Goal: Transaction & Acquisition: Download file/media

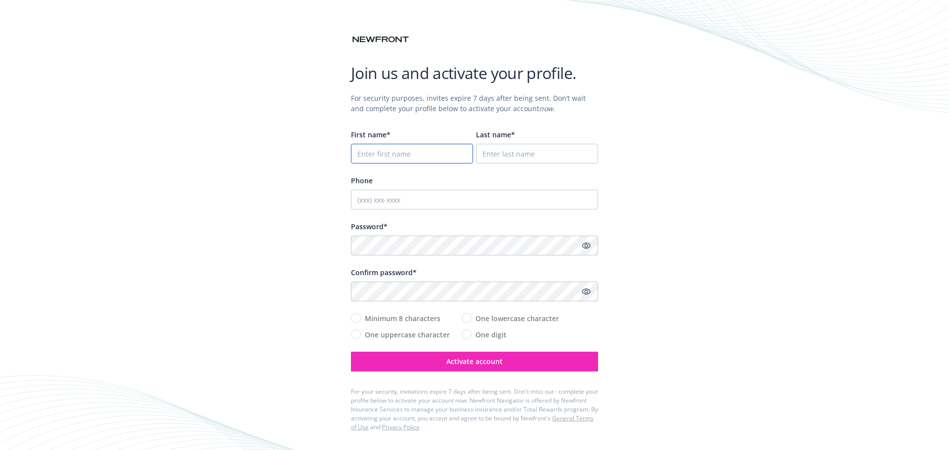
click at [406, 154] on input "First name*" at bounding box center [412, 154] width 122 height 20
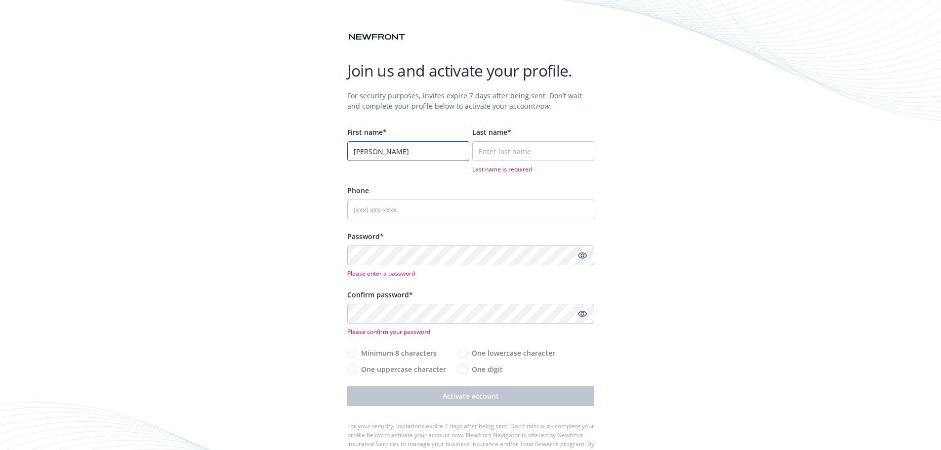
type input "brent"
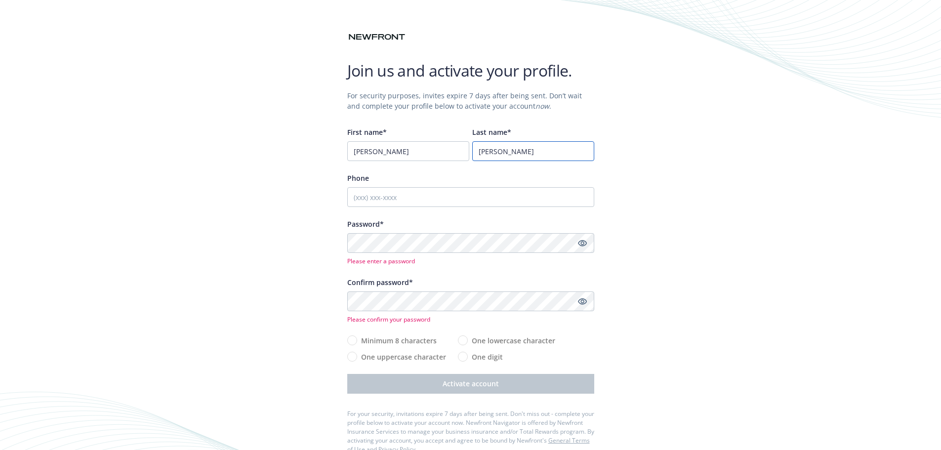
type input "parsons"
type input "2093272246"
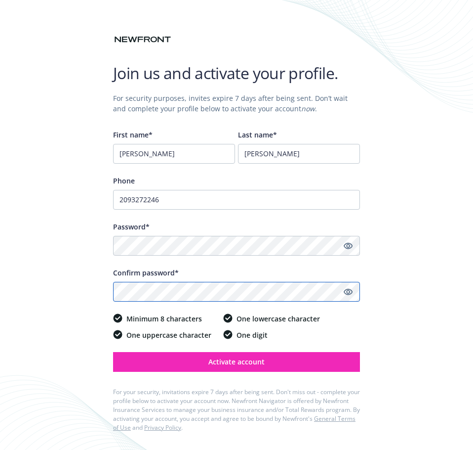
click at [113, 272] on button "Activate account" at bounding box center [236, 362] width 247 height 20
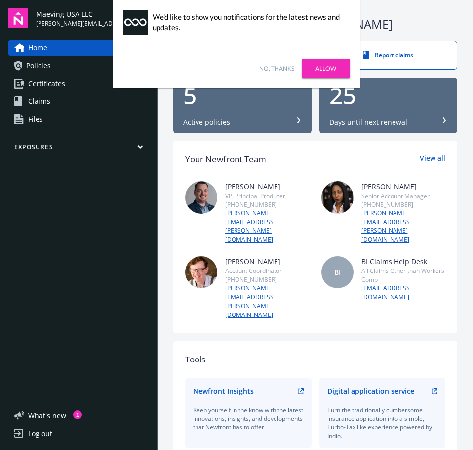
click at [314, 68] on link "Allow" at bounding box center [326, 68] width 48 height 19
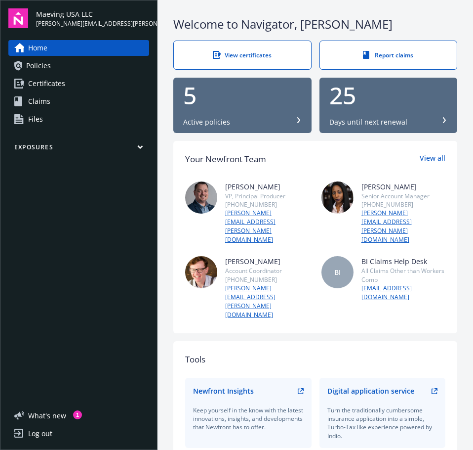
click at [80, 66] on link "Policies" at bounding box center [78, 66] width 141 height 16
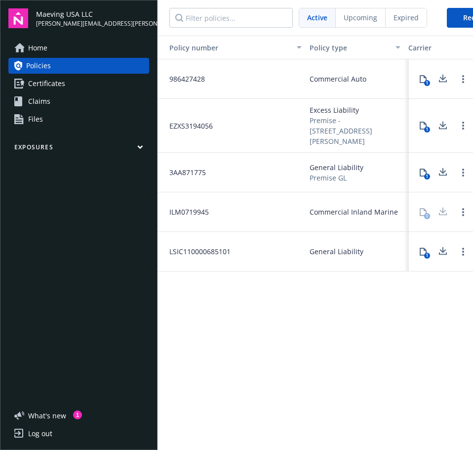
click at [421, 167] on button "1" at bounding box center [424, 173] width 20 height 20
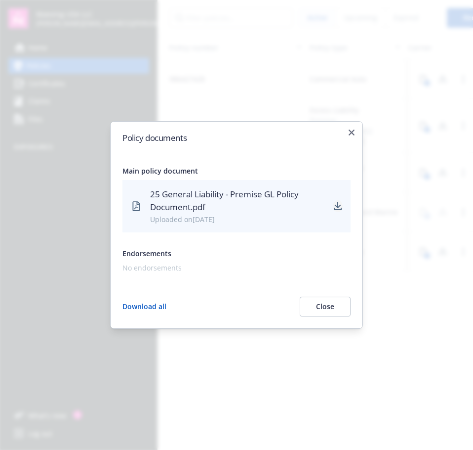
click at [336, 208] on icon "download" at bounding box center [338, 206] width 8 height 8
click at [356, 130] on div "Policy documents Main policy document 25 General Liability - Premise GL Policy …" at bounding box center [236, 225] width 253 height 208
click at [352, 133] on icon "button" at bounding box center [352, 132] width 6 height 6
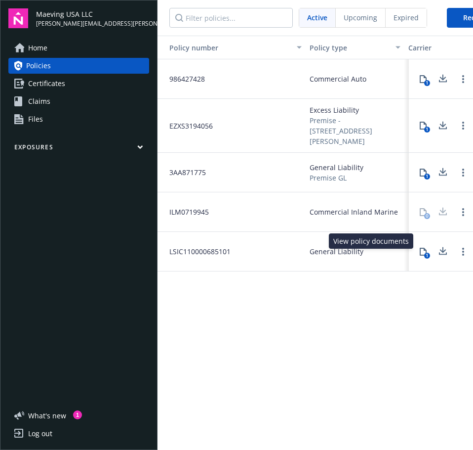
click at [428, 252] on div "1" at bounding box center [427, 255] width 6 height 6
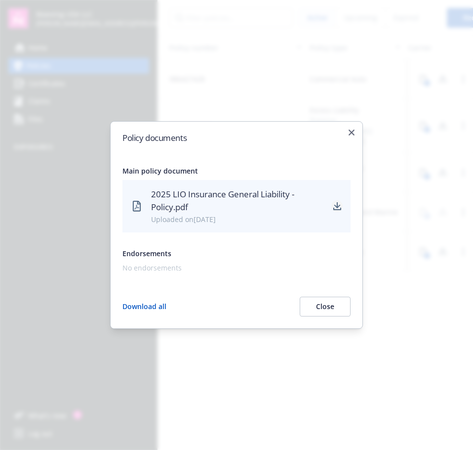
click at [338, 206] on icon "download" at bounding box center [337, 205] width 6 height 6
click at [349, 134] on icon "button" at bounding box center [352, 132] width 6 height 6
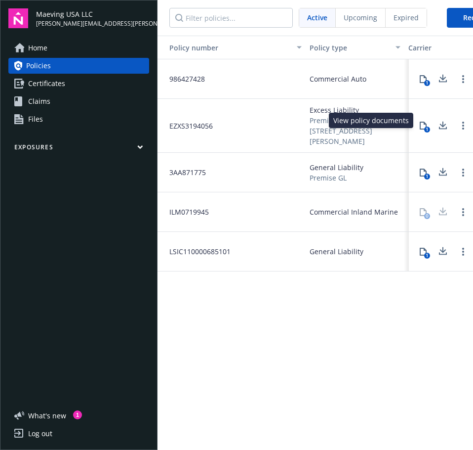
click at [425, 126] on div "1" at bounding box center [427, 129] width 6 height 6
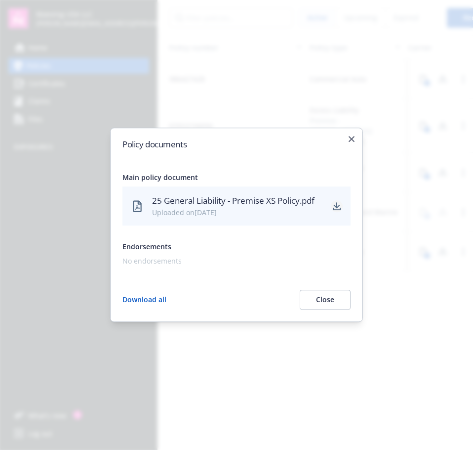
click at [334, 211] on link "download" at bounding box center [337, 206] width 12 height 12
click at [352, 137] on icon "button" at bounding box center [352, 139] width 6 height 6
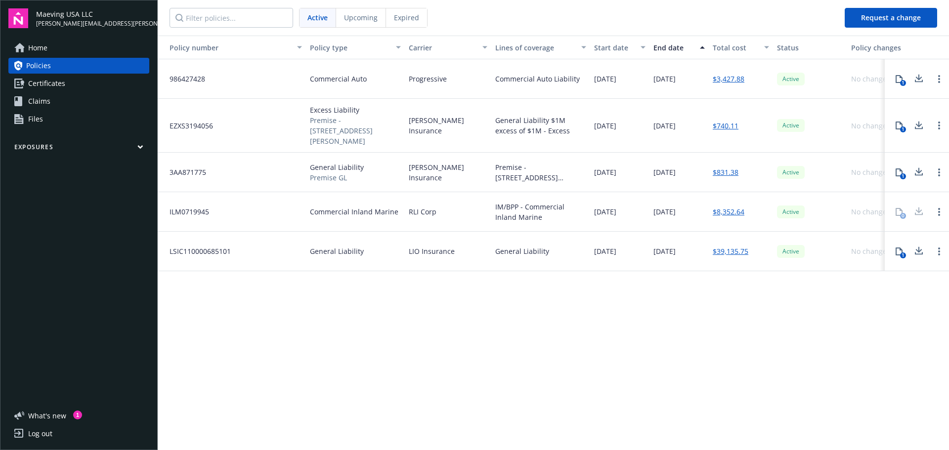
click at [473, 248] on icon at bounding box center [898, 252] width 7 height 8
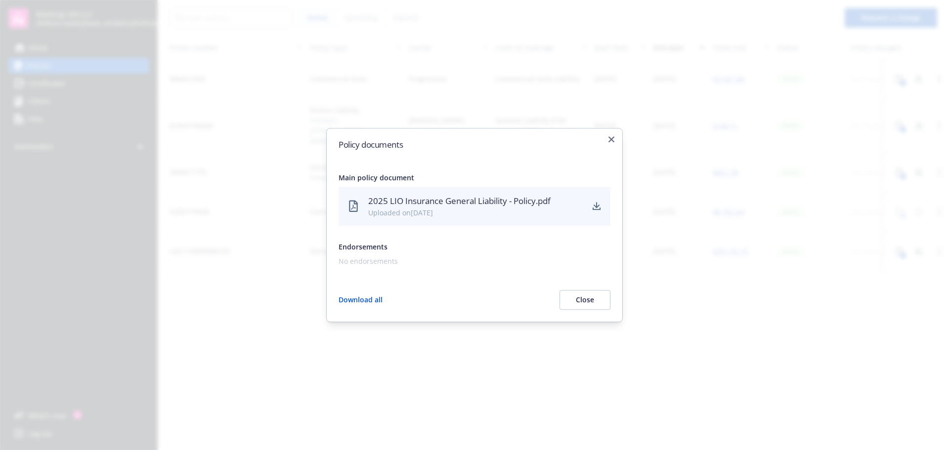
click at [473, 175] on div at bounding box center [474, 225] width 949 height 450
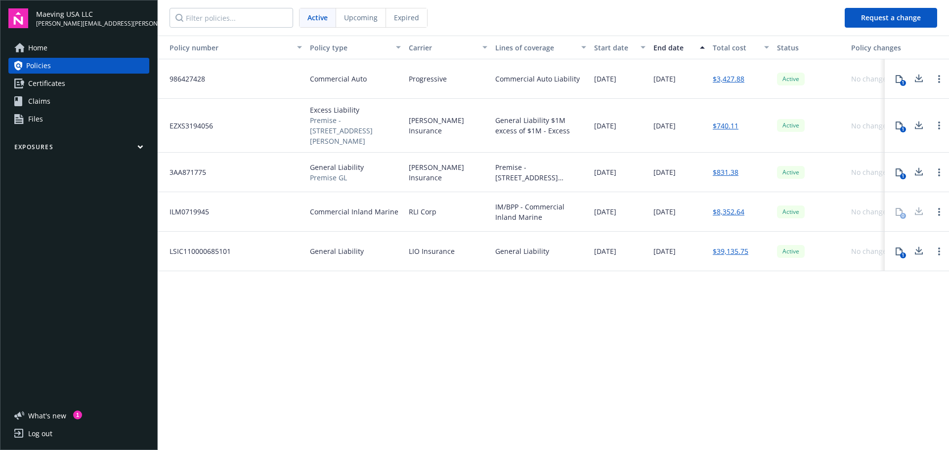
click at [61, 61] on link "Policies" at bounding box center [78, 66] width 141 height 16
click at [71, 82] on link "Certificates" at bounding box center [78, 84] width 141 height 16
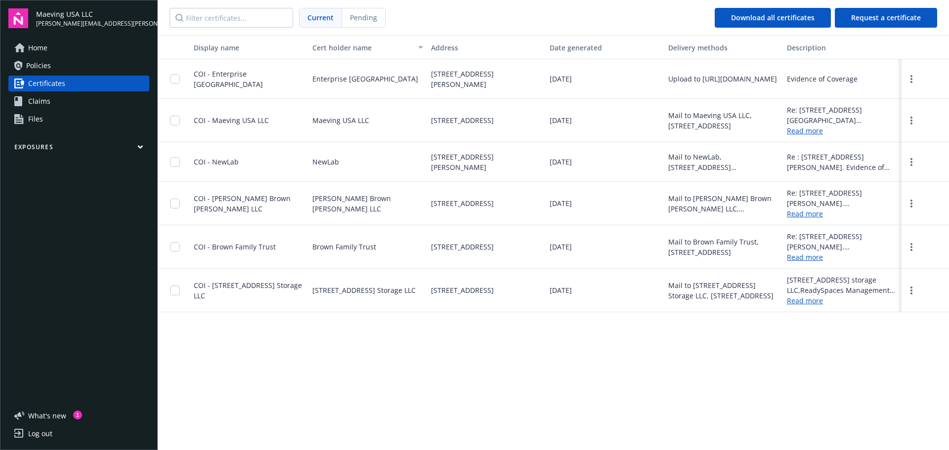
drag, startPoint x: 633, startPoint y: 66, endPoint x: 717, endPoint y: 62, distance: 84.6
click at [473, 69] on div "[DATE]" at bounding box center [604, 79] width 119 height 40
drag, startPoint x: 744, startPoint y: 62, endPoint x: 792, endPoint y: 88, distance: 54.9
click at [473, 71] on div "Upload to [URL][DOMAIN_NAME]" at bounding box center [723, 79] width 119 height 40
click at [473, 79] on div at bounding box center [924, 79] width 47 height 40
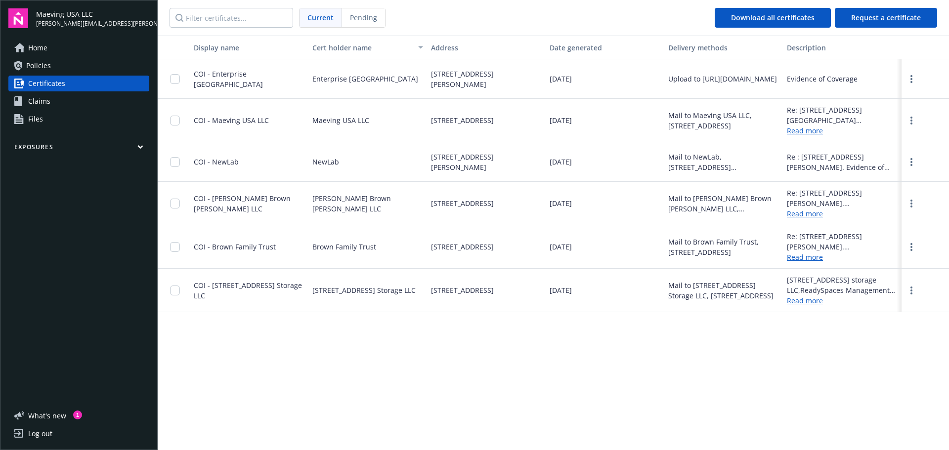
click at [473, 83] on div at bounding box center [924, 79] width 47 height 40
click at [473, 80] on icon "more" at bounding box center [911, 79] width 2 height 8
click at [473, 101] on link "Download" at bounding box center [884, 99] width 65 height 20
click at [140, 147] on icon "button" at bounding box center [140, 147] width 6 height 4
click at [71, 183] on span "Commercial property" at bounding box center [63, 183] width 70 height 16
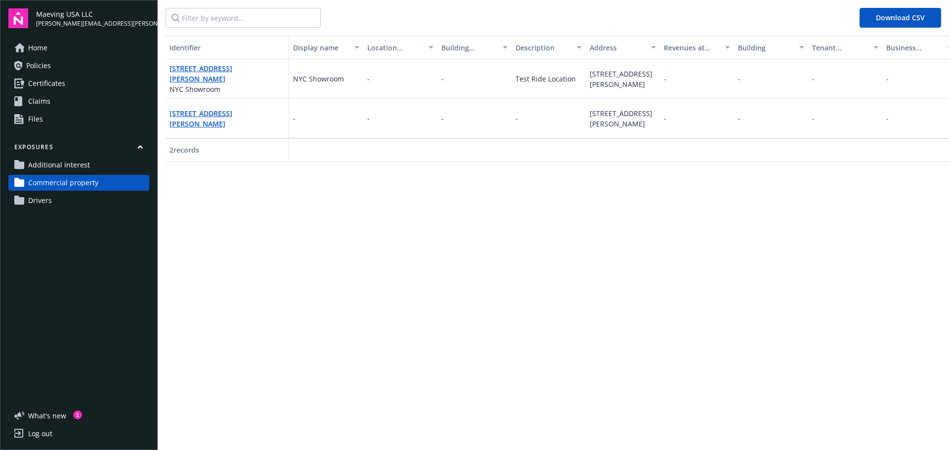
click at [43, 199] on span "Drivers" at bounding box center [40, 201] width 24 height 16
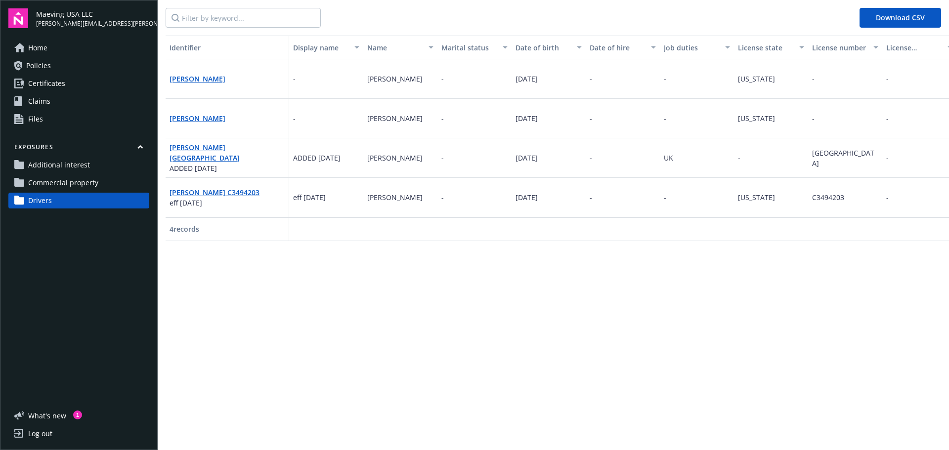
click at [36, 49] on span "Home" at bounding box center [37, 48] width 19 height 16
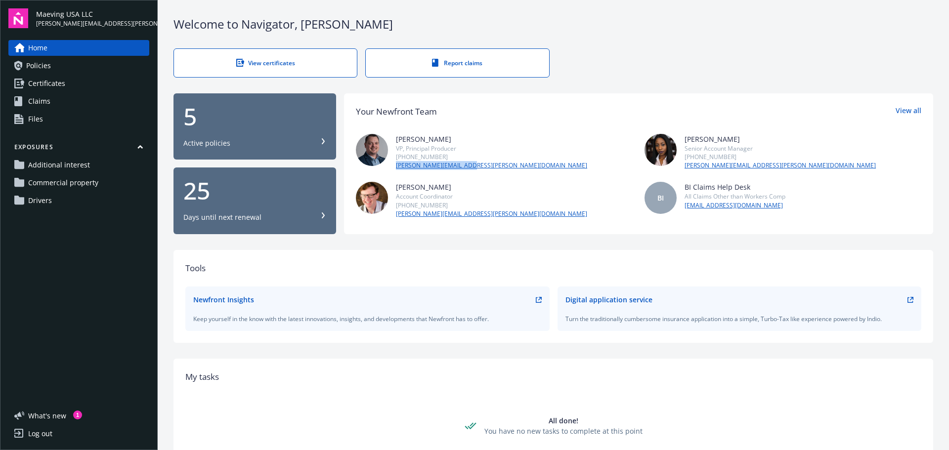
drag, startPoint x: 480, startPoint y: 166, endPoint x: 391, endPoint y: 165, distance: 88.9
click at [391, 165] on div "[PERSON_NAME] VP, Principal Producer [PHONE_NUMBER] [PERSON_NAME][EMAIL_ADDRESS…" at bounding box center [494, 152] width 277 height 36
copy link "[PERSON_NAME][EMAIL_ADDRESS][PERSON_NAME][DOMAIN_NAME]"
click at [473, 218] on div "Your Newfront Team View all [PERSON_NAME] VP, Principal Producer [PHONE_NUMBER]…" at bounding box center [638, 163] width 589 height 141
drag, startPoint x: 492, startPoint y: 224, endPoint x: 395, endPoint y: 224, distance: 97.3
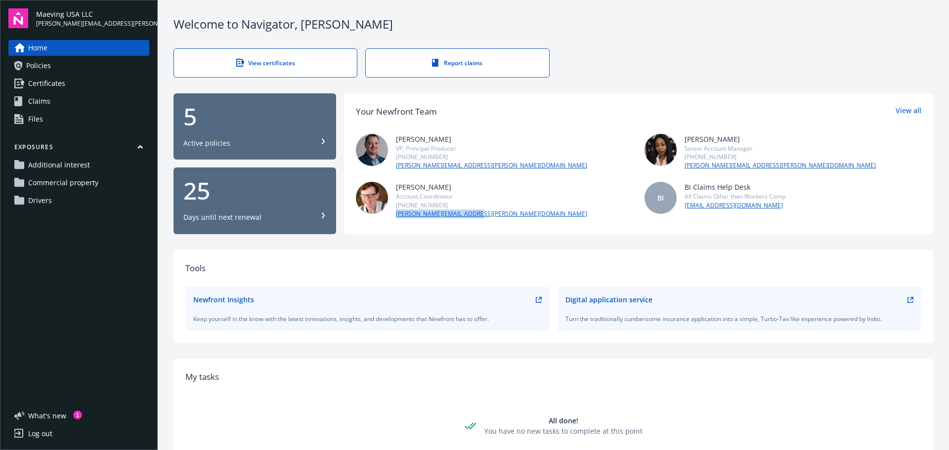
click at [395, 224] on div "Your Newfront Team View all [PERSON_NAME] VP, Principal Producer [PHONE_NUMBER]…" at bounding box center [638, 163] width 589 height 141
copy link "[PERSON_NAME][EMAIL_ADDRESS][PERSON_NAME][DOMAIN_NAME]"
drag, startPoint x: 762, startPoint y: 170, endPoint x: 679, endPoint y: 168, distance: 83.0
click at [473, 168] on div "[PERSON_NAME] Senior Account Manager [PHONE_NUMBER] [PERSON_NAME][EMAIL_ADDRESS…" at bounding box center [782, 152] width 277 height 36
drag, startPoint x: 694, startPoint y: 161, endPoint x: 660, endPoint y: 175, distance: 37.0
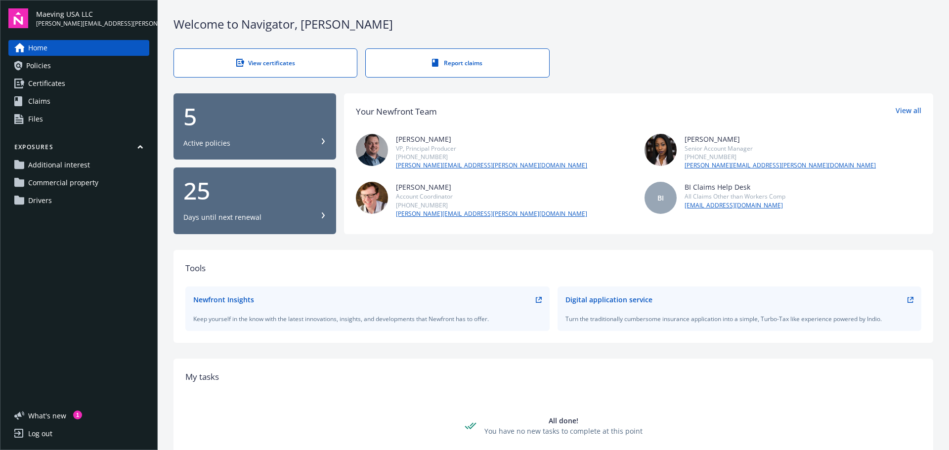
click at [473, 184] on div "[PERSON_NAME] Account Coordinator [PHONE_NUMBER] [PERSON_NAME][EMAIL_ADDRESS][P…" at bounding box center [494, 200] width 277 height 36
drag, startPoint x: 782, startPoint y: 166, endPoint x: 680, endPoint y: 173, distance: 102.0
click at [473, 173] on div "[PERSON_NAME] VP, Principal Producer [PHONE_NUMBER] [PERSON_NAME][EMAIL_ADDRESS…" at bounding box center [638, 176] width 565 height 84
copy link "[PERSON_NAME][EMAIL_ADDRESS][PERSON_NAME][DOMAIN_NAME]"
drag, startPoint x: 746, startPoint y: 210, endPoint x: 681, endPoint y: 214, distance: 64.9
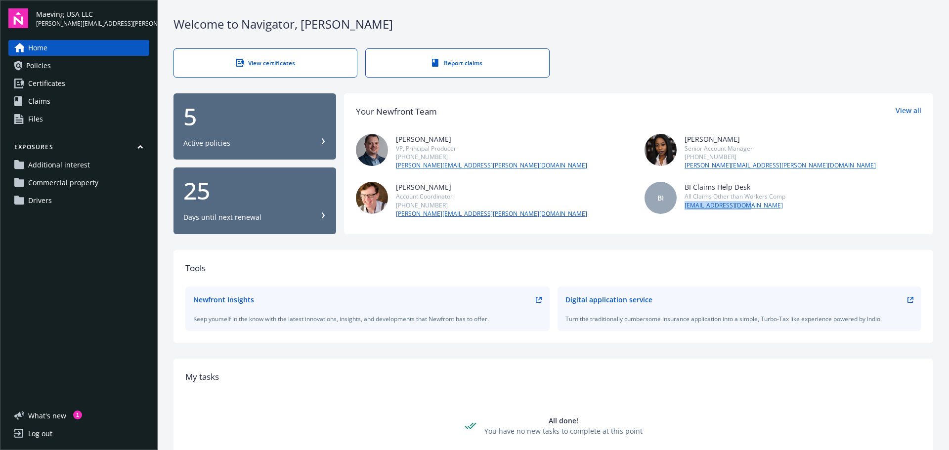
click at [473, 214] on div "BI Claims Help Desk All Claims Other than Workers Comp [EMAIL_ADDRESS][DOMAIN_N…" at bounding box center [734, 200] width 101 height 36
drag, startPoint x: 690, startPoint y: 207, endPoint x: 850, endPoint y: 166, distance: 165.4
click at [473, 166] on div "[PERSON_NAME] Senior Account Manager [PHONE_NUMBER] [PERSON_NAME][EMAIL_ADDRESS…" at bounding box center [782, 152] width 277 height 36
